Goal: Information Seeking & Learning: Learn about a topic

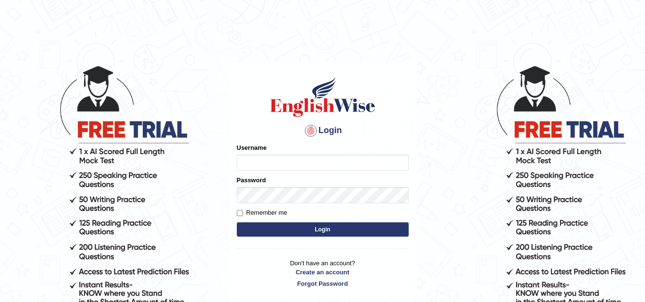
type input "vamshikumar"
click at [306, 227] on button "Login" at bounding box center [323, 230] width 172 height 14
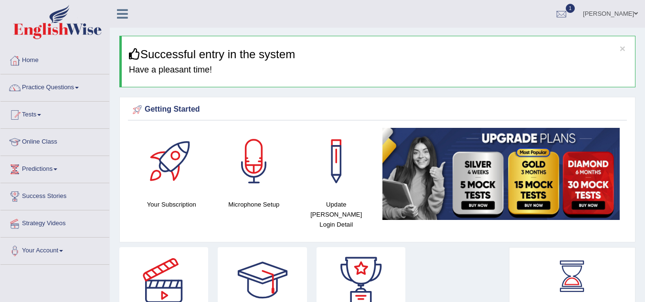
click at [26, 113] on link "Tests" at bounding box center [54, 114] width 109 height 24
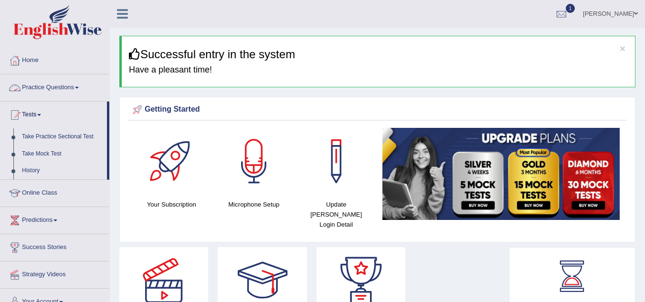
click at [46, 90] on link "Practice Questions" at bounding box center [54, 87] width 109 height 24
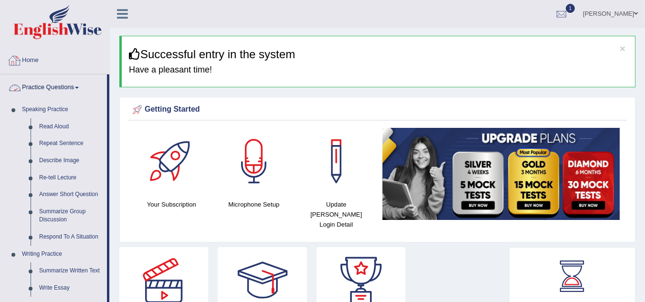
click at [36, 85] on link "Practice Questions" at bounding box center [53, 87] width 107 height 24
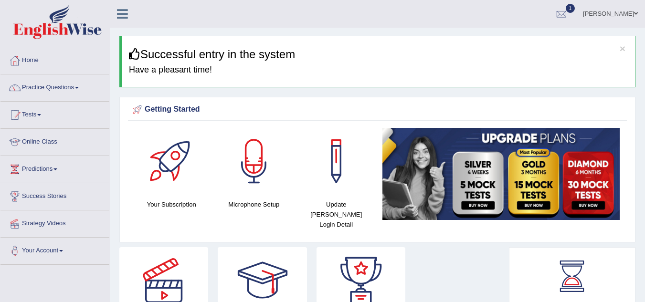
click at [34, 86] on link "Practice Questions" at bounding box center [54, 87] width 109 height 24
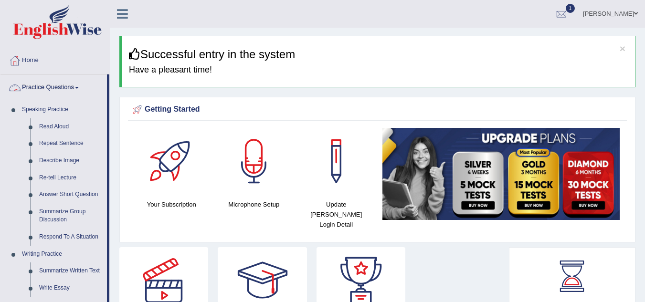
click at [56, 83] on link "Practice Questions" at bounding box center [53, 87] width 107 height 24
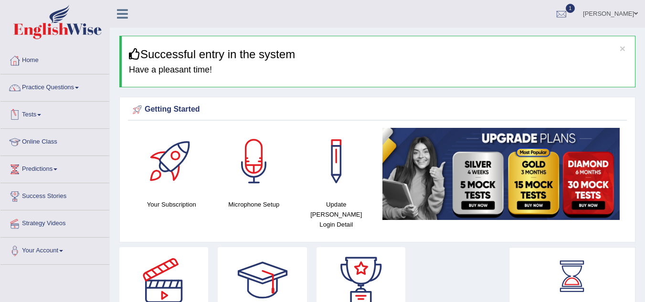
click at [34, 109] on link "Tests" at bounding box center [54, 114] width 109 height 24
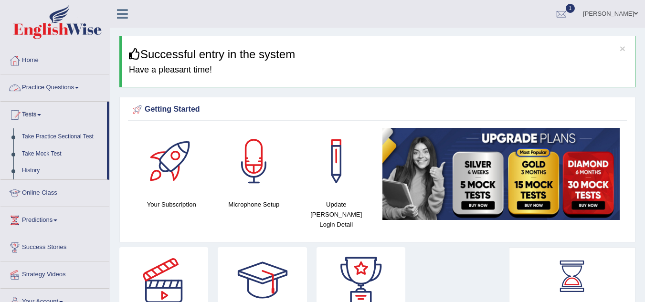
click at [43, 92] on link "Practice Questions" at bounding box center [54, 87] width 109 height 24
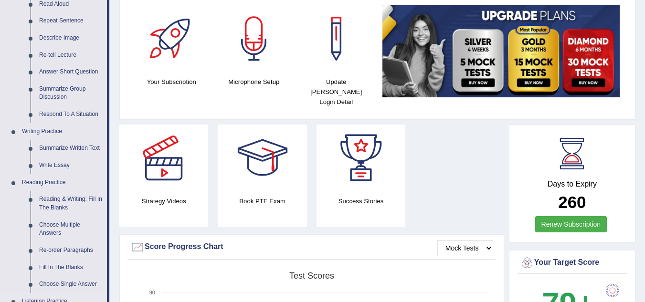
scroll to position [125, 0]
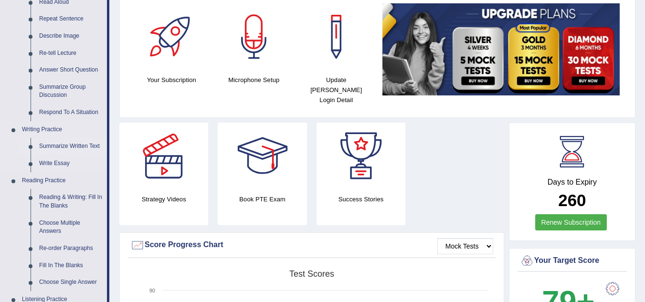
click at [51, 143] on link "Summarize Written Text" at bounding box center [71, 146] width 72 height 17
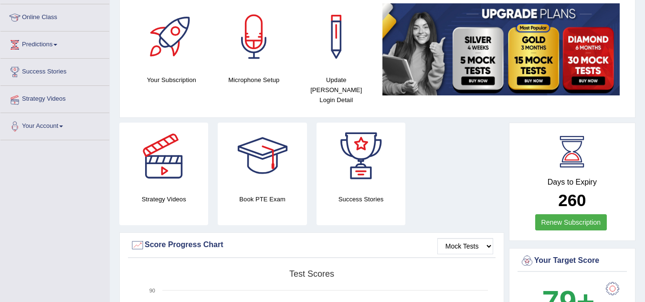
scroll to position [130, 0]
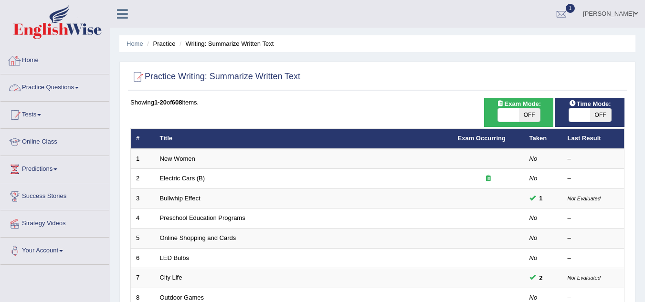
click at [20, 61] on div at bounding box center [15, 60] width 14 height 14
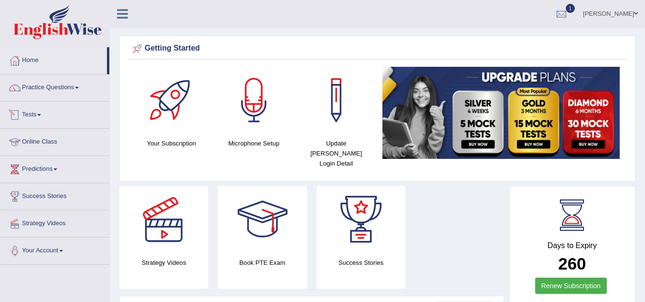
click at [31, 117] on link "Tests" at bounding box center [54, 114] width 109 height 24
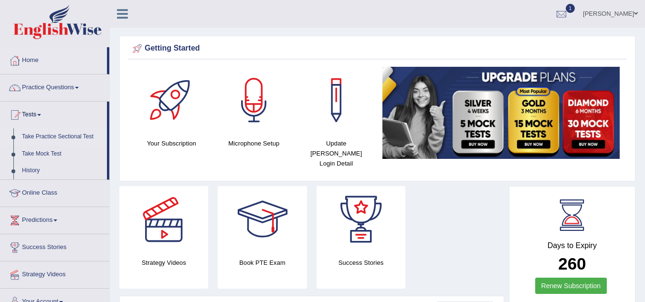
click at [46, 138] on link "Take Practice Sectional Test" at bounding box center [62, 136] width 89 height 17
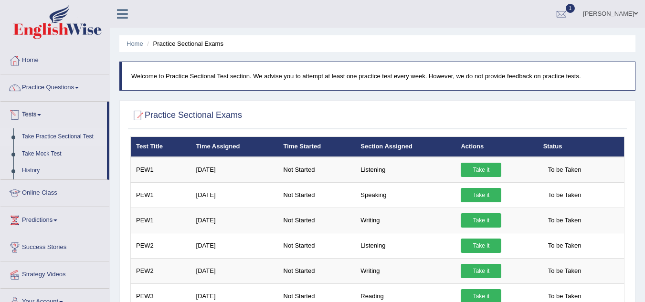
click at [39, 139] on link "Take Practice Sectional Test" at bounding box center [62, 136] width 89 height 17
click at [40, 153] on link "Take Mock Test" at bounding box center [62, 154] width 89 height 17
